Goal: Find specific page/section: Find specific page/section

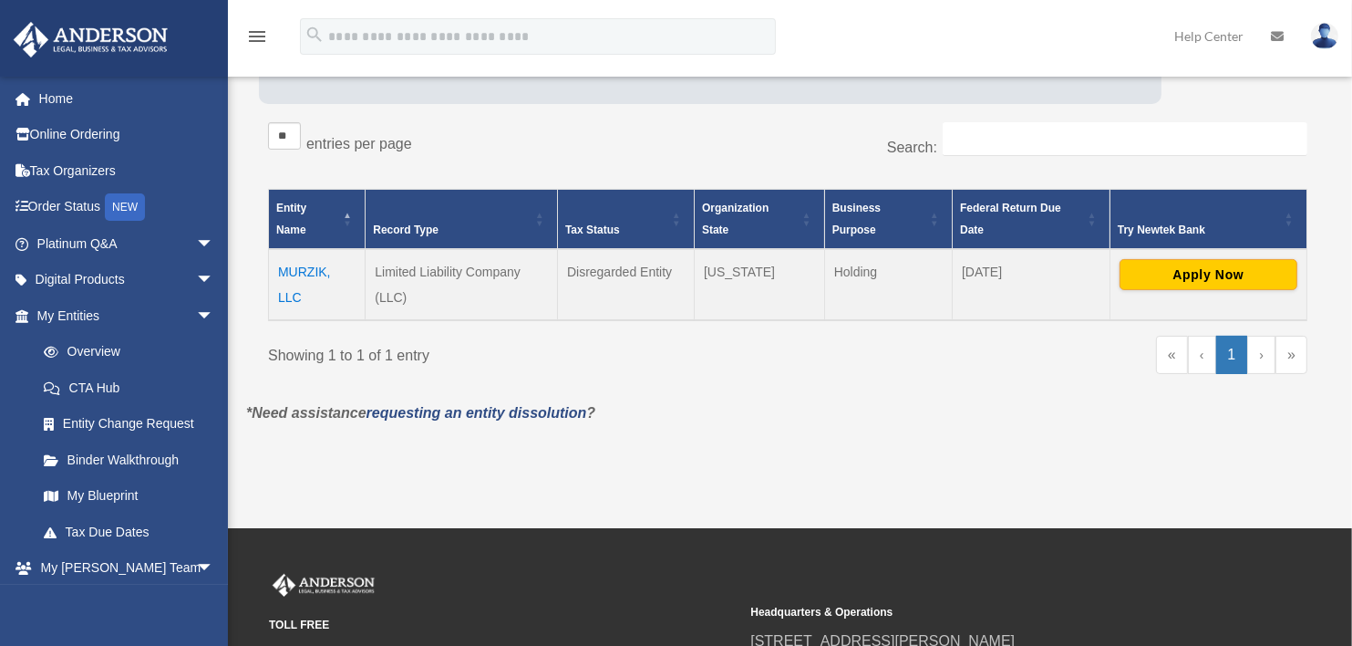
scroll to position [297, 0]
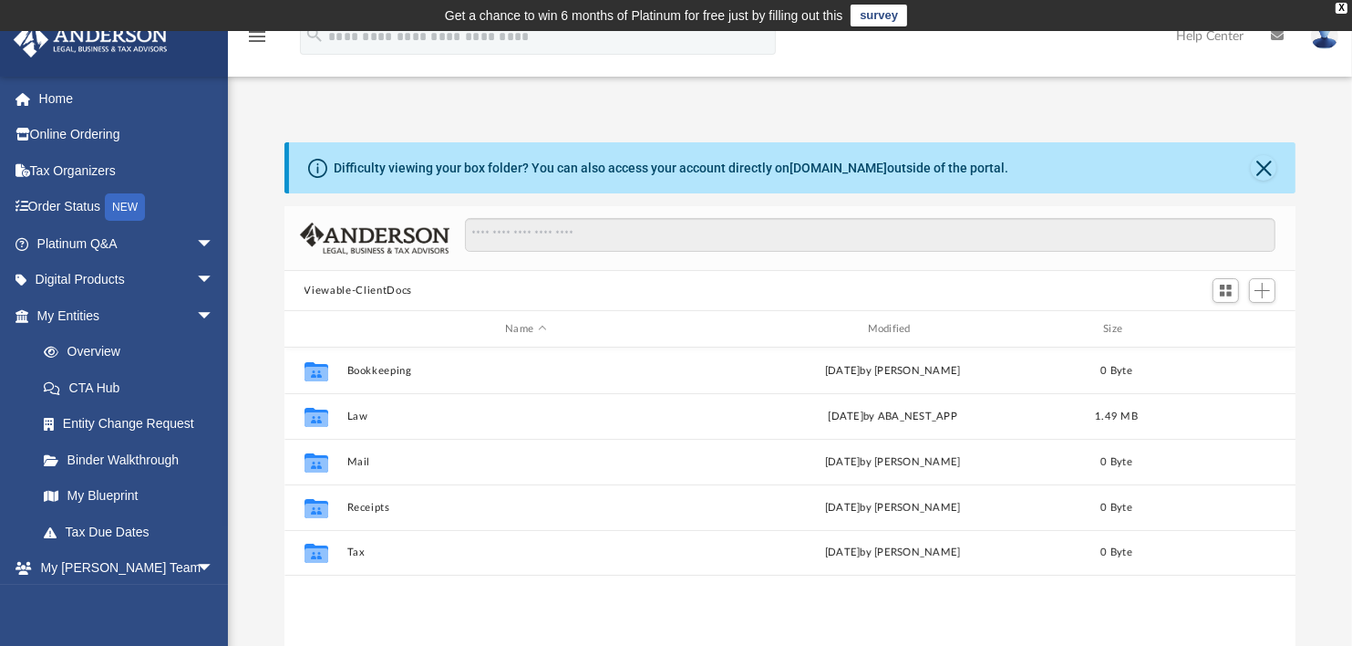
scroll to position [400, 999]
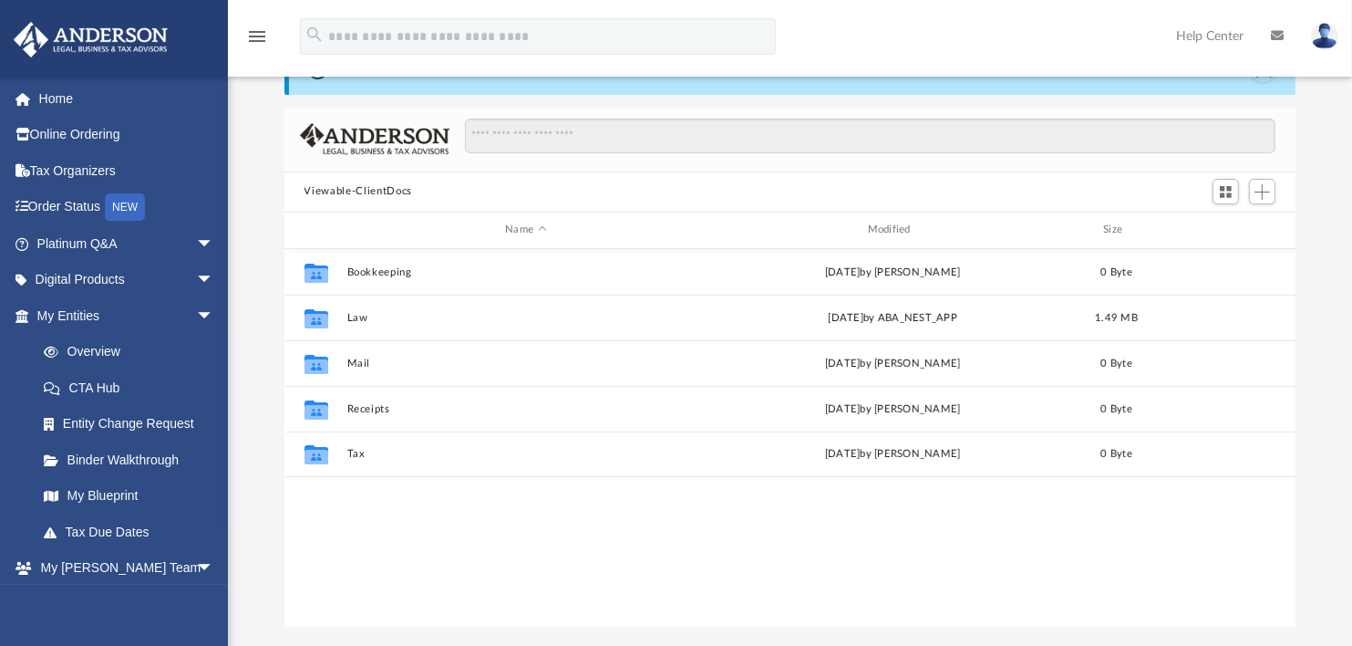
scroll to position [400, 999]
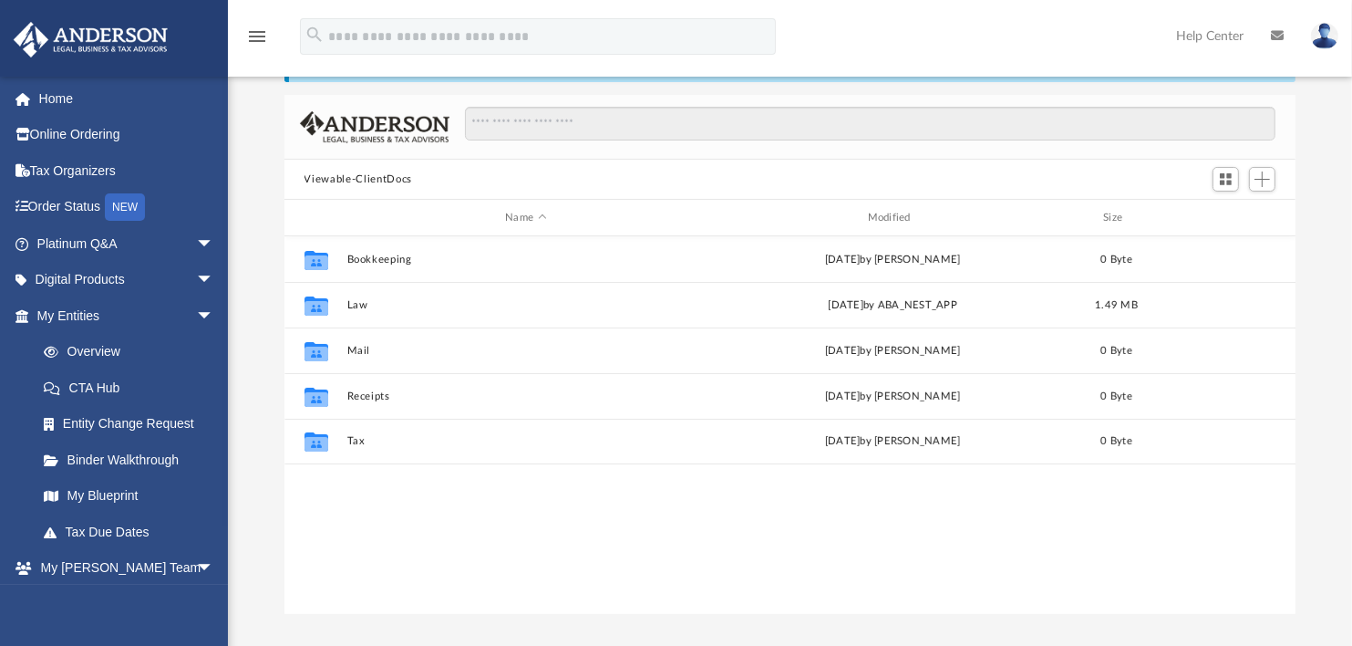
scroll to position [104, 0]
